Goal: Complete application form

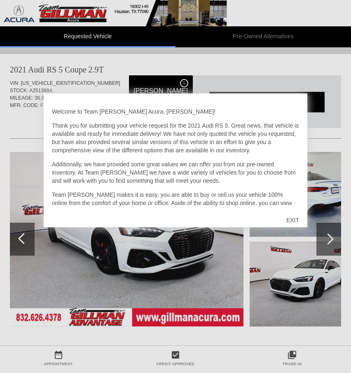
click at [296, 218] on div "EXIT" at bounding box center [292, 220] width 29 height 25
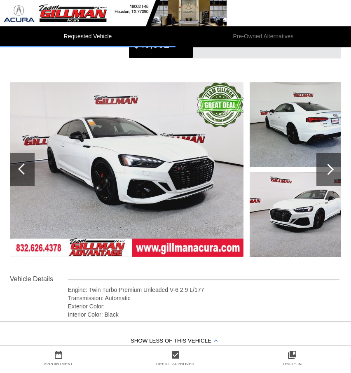
scroll to position [72, 0]
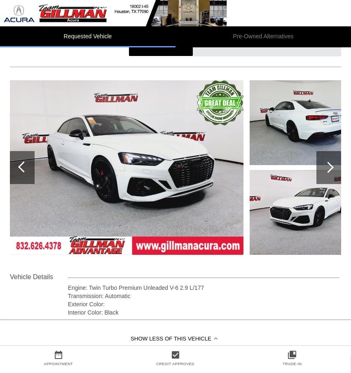
click at [328, 160] on div at bounding box center [328, 167] width 25 height 33
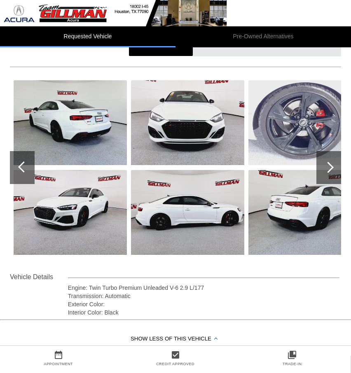
click at [328, 160] on div at bounding box center [328, 167] width 25 height 33
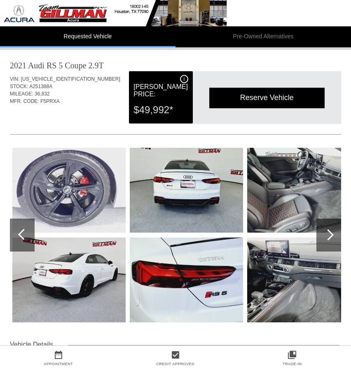
scroll to position [0, 0]
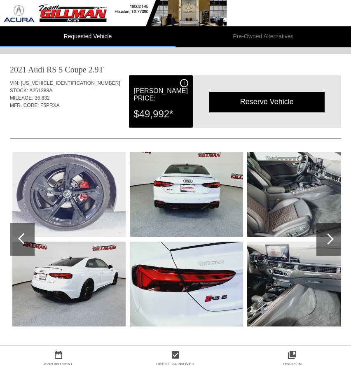
click at [330, 240] on div at bounding box center [327, 238] width 11 height 11
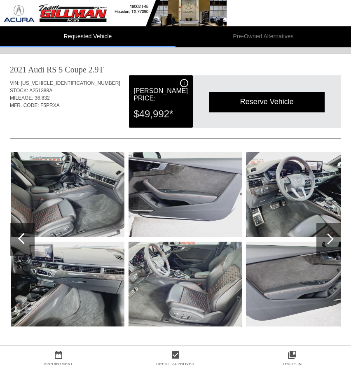
click at [330, 240] on div at bounding box center [327, 238] width 11 height 11
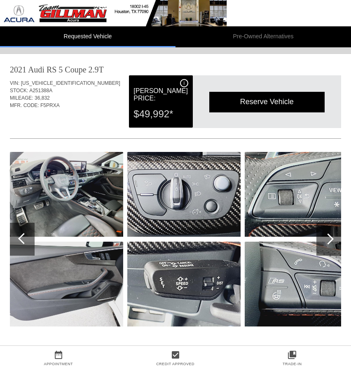
click at [330, 240] on div at bounding box center [327, 238] width 11 height 11
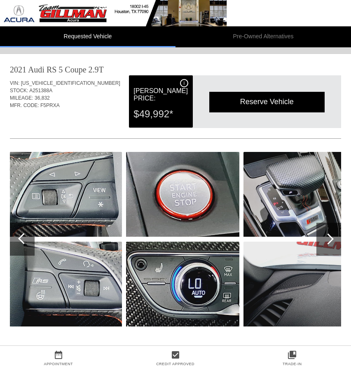
click at [330, 240] on div at bounding box center [327, 238] width 11 height 11
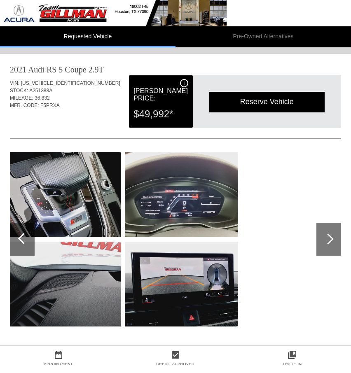
click at [330, 240] on div at bounding box center [327, 238] width 11 height 11
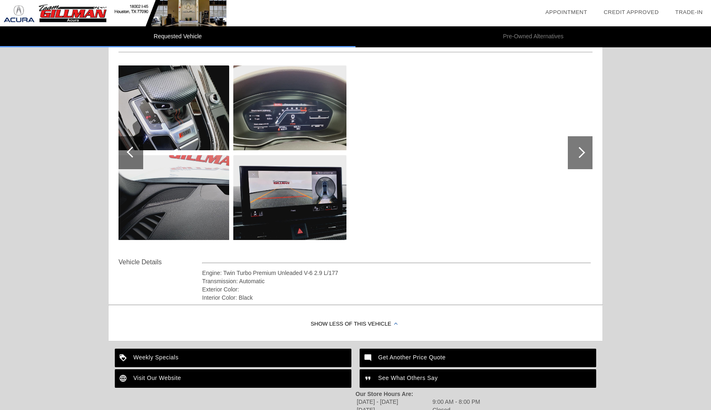
scroll to position [102, 0]
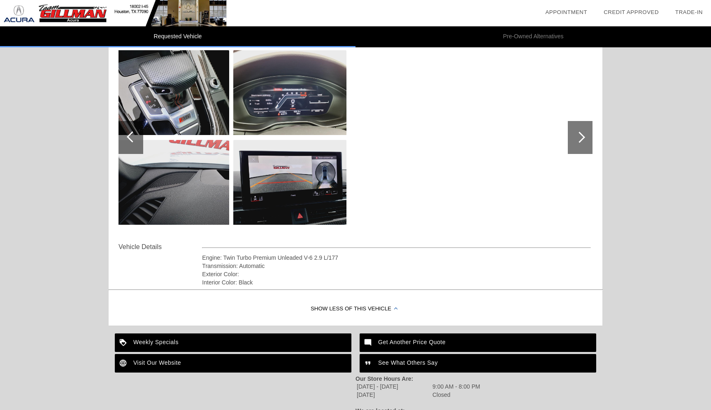
click at [132, 139] on div at bounding box center [132, 136] width 11 height 11
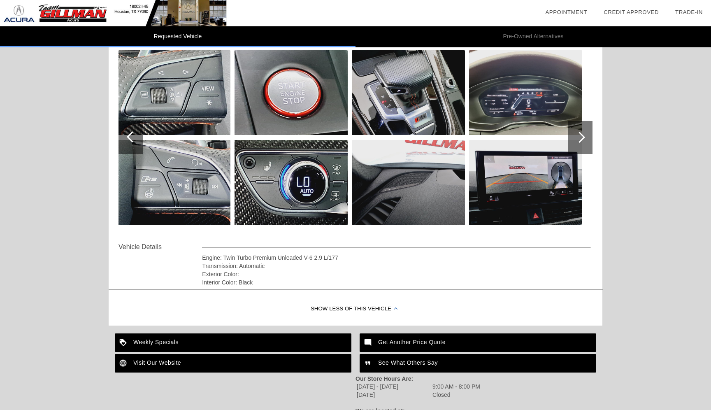
click at [132, 139] on div at bounding box center [132, 136] width 11 height 11
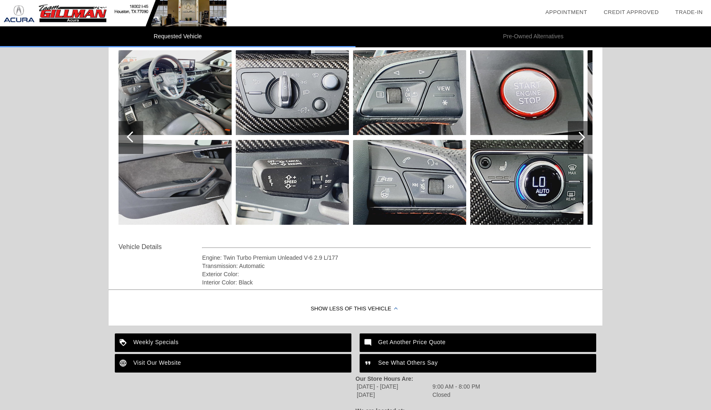
click at [132, 139] on div at bounding box center [132, 136] width 11 height 11
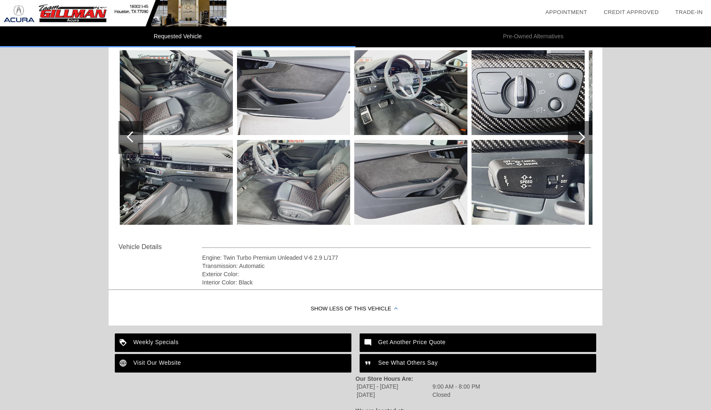
click at [132, 139] on div at bounding box center [132, 136] width 11 height 11
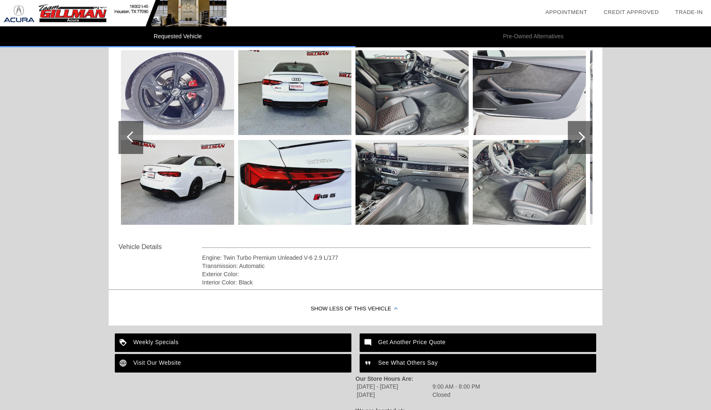
click at [132, 139] on div at bounding box center [132, 136] width 11 height 11
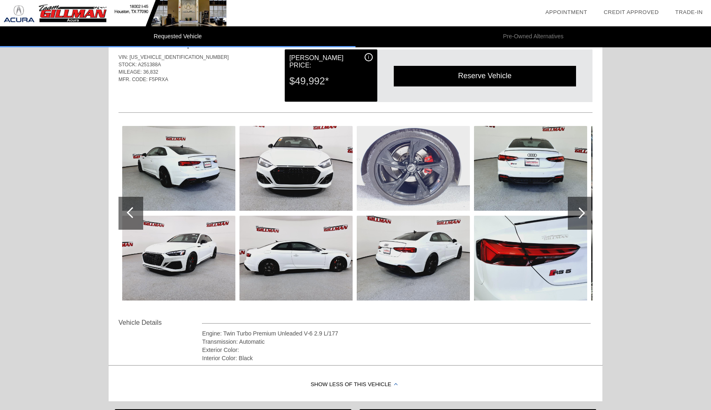
scroll to position [0, 0]
